Goal: Information Seeking & Learning: Learn about a topic

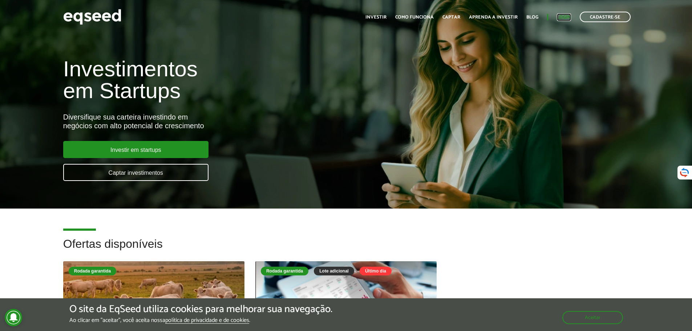
click at [562, 17] on link "Login" at bounding box center [564, 17] width 14 height 5
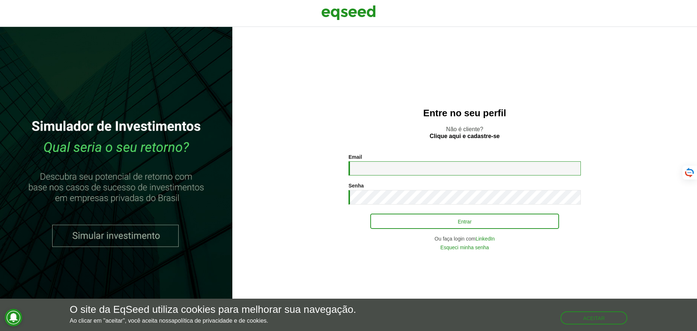
type input "**********"
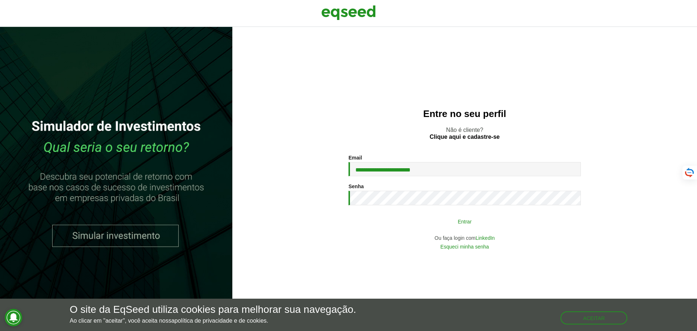
click at [461, 216] on button "Entrar" at bounding box center [465, 221] width 189 height 14
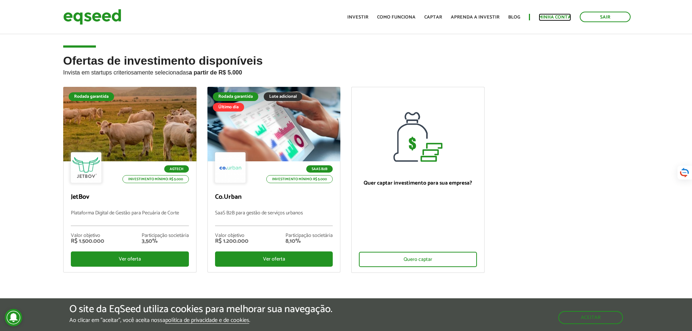
click at [549, 16] on link "Minha conta" at bounding box center [555, 17] width 32 height 5
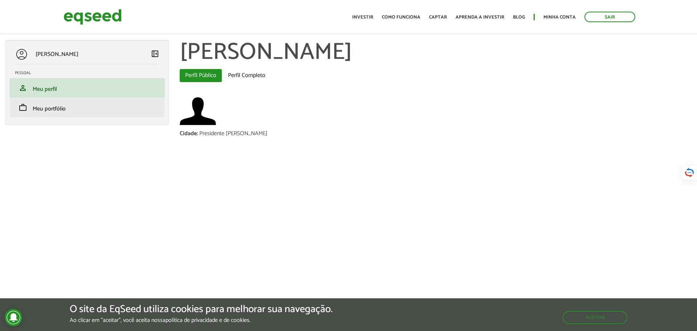
click at [80, 100] on li "work Meu portfólio" at bounding box center [86, 108] width 155 height 20
click at [65, 109] on link "work Meu portfólio" at bounding box center [87, 107] width 145 height 9
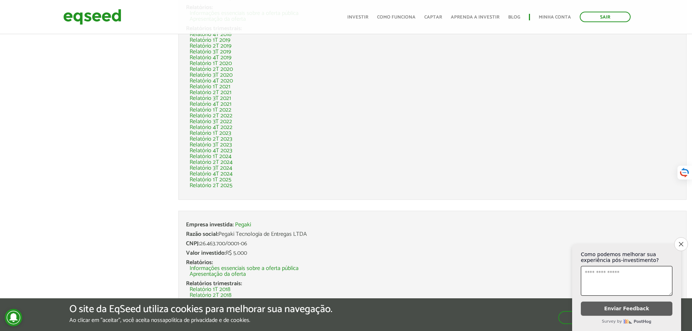
scroll to position [145, 0]
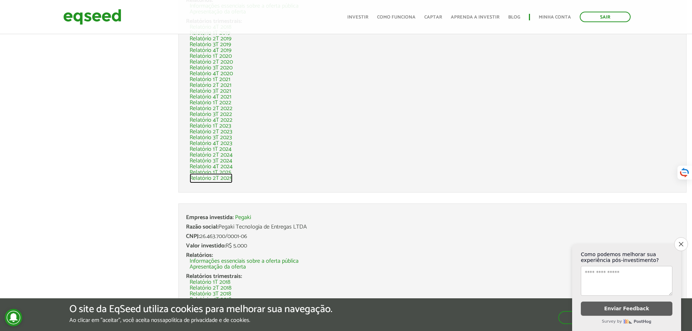
click at [222, 178] on link "Relatório 2T 2025" at bounding box center [211, 178] width 43 height 6
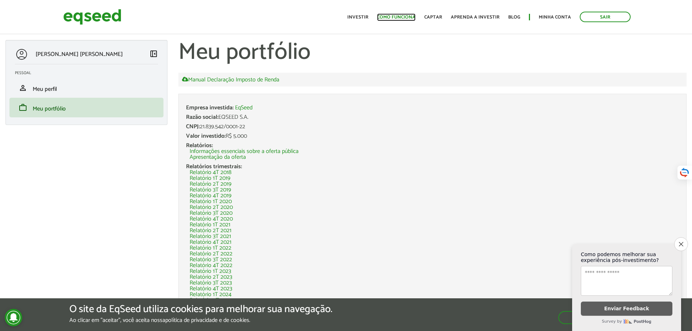
click at [413, 15] on link "Como funciona" at bounding box center [396, 17] width 39 height 5
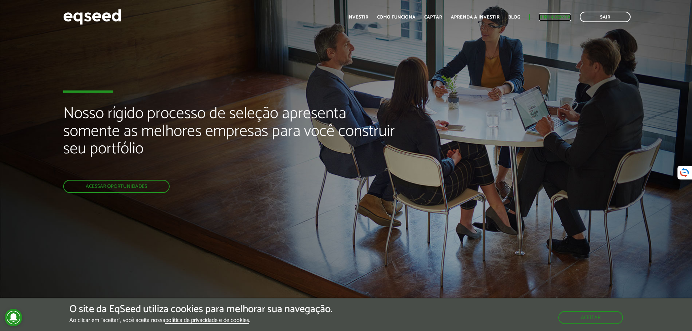
click at [561, 16] on link "Minha conta" at bounding box center [555, 17] width 32 height 5
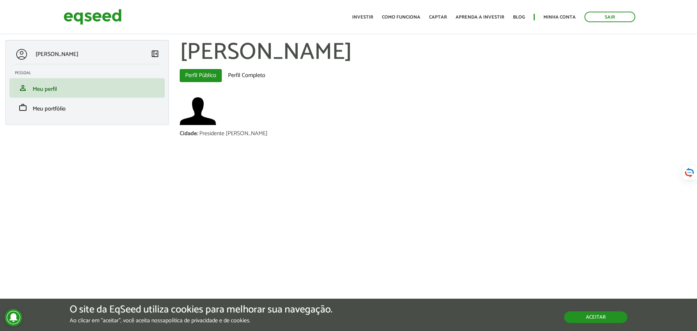
click at [603, 312] on button "Aceitar" at bounding box center [596, 317] width 63 height 12
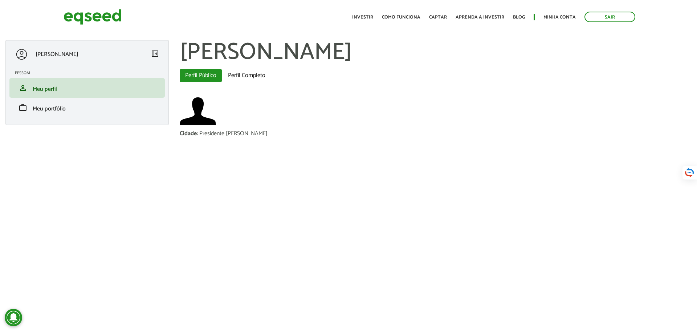
click at [531, 162] on article "Leonardo Seiji Sakai left_panel_close Pessoal person Meu perfil finance_mode Mi…" at bounding box center [348, 116] width 697 height 218
click at [243, 74] on link "Perfil Completo" at bounding box center [247, 75] width 48 height 13
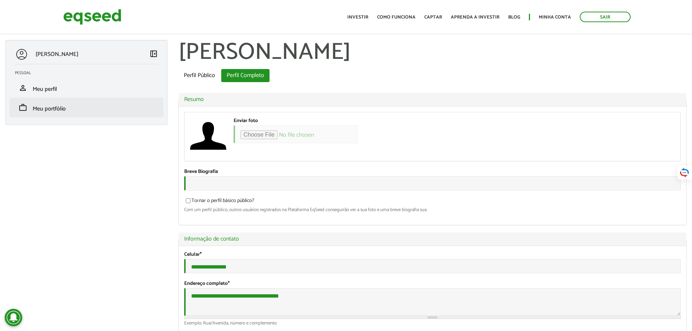
type input "**********"
click at [56, 106] on span "Meu portfólio" at bounding box center [49, 109] width 33 height 10
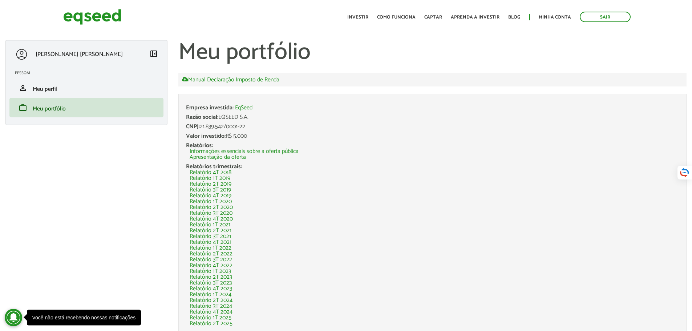
click at [677, 319] on li "Relatório 1T 2025" at bounding box center [434, 318] width 489 height 6
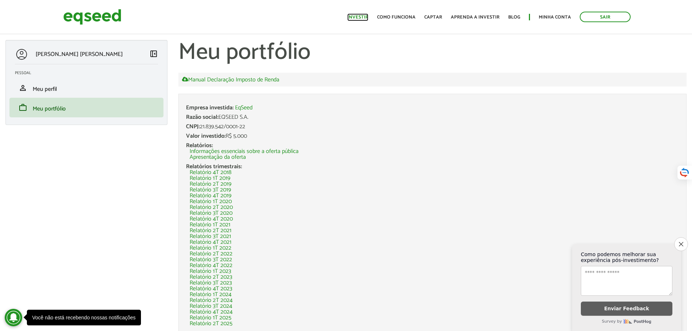
click at [363, 17] on link "Investir" at bounding box center [357, 17] width 21 height 5
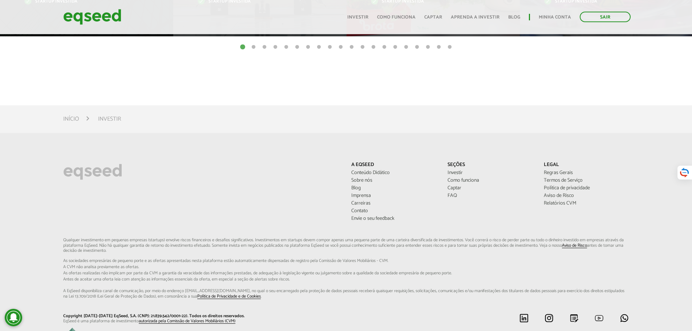
scroll to position [528, 0]
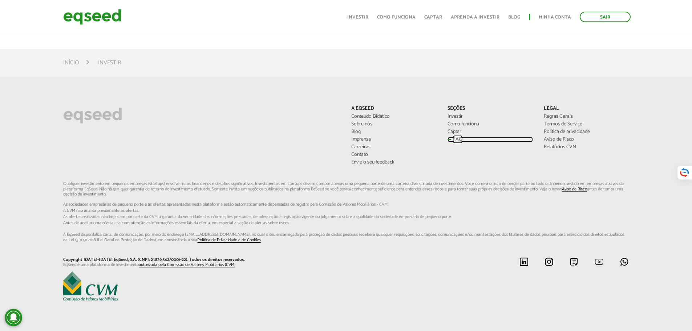
click at [454, 139] on link "FAQ" at bounding box center [490, 139] width 85 height 5
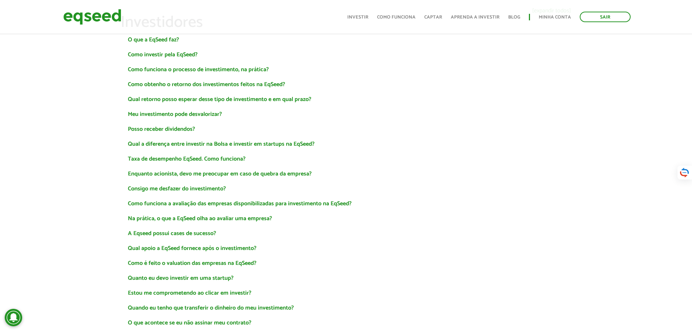
scroll to position [73, 0]
click at [216, 189] on link "Consigo me desfazer do investimento?" at bounding box center [177, 188] width 98 height 6
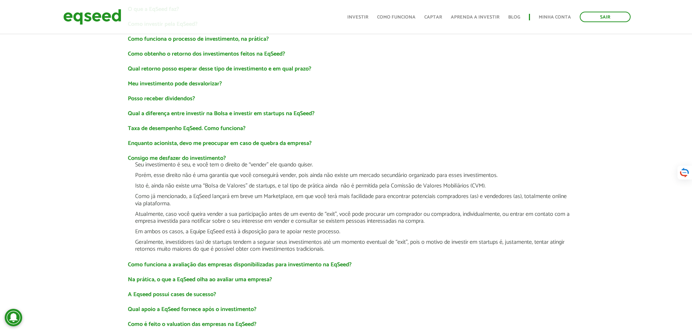
scroll to position [145, 0]
